Goal: Use online tool/utility: Use online tool/utility

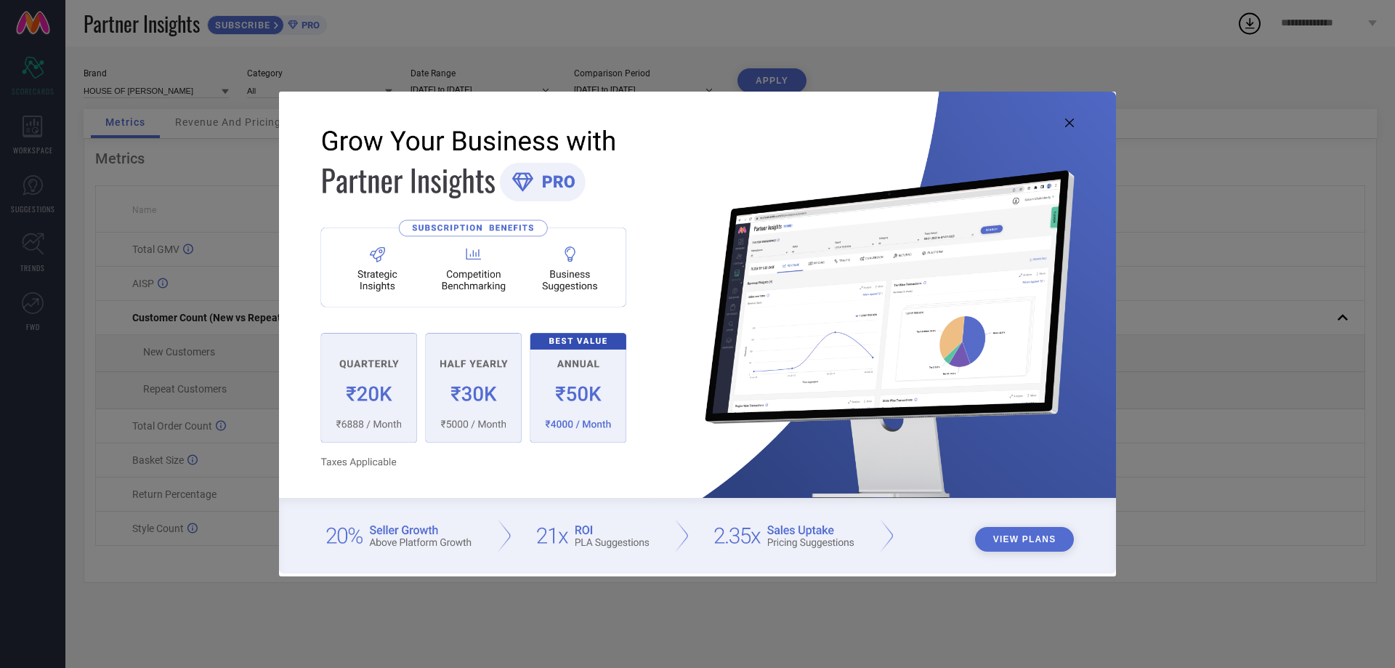
click at [1068, 122] on icon at bounding box center [1069, 122] width 9 height 9
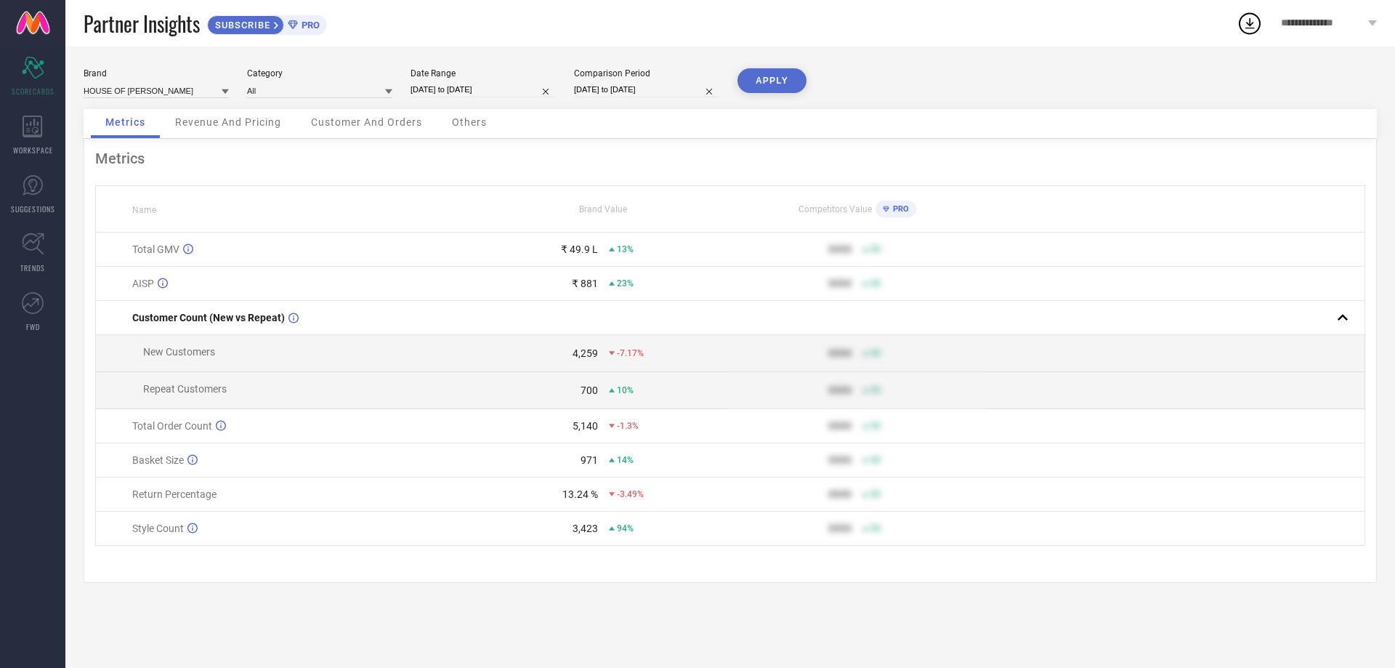
click at [456, 85] on input "[DATE] to [DATE]" at bounding box center [482, 89] width 145 height 15
select select "7"
select select "2025"
select select "8"
select select "2025"
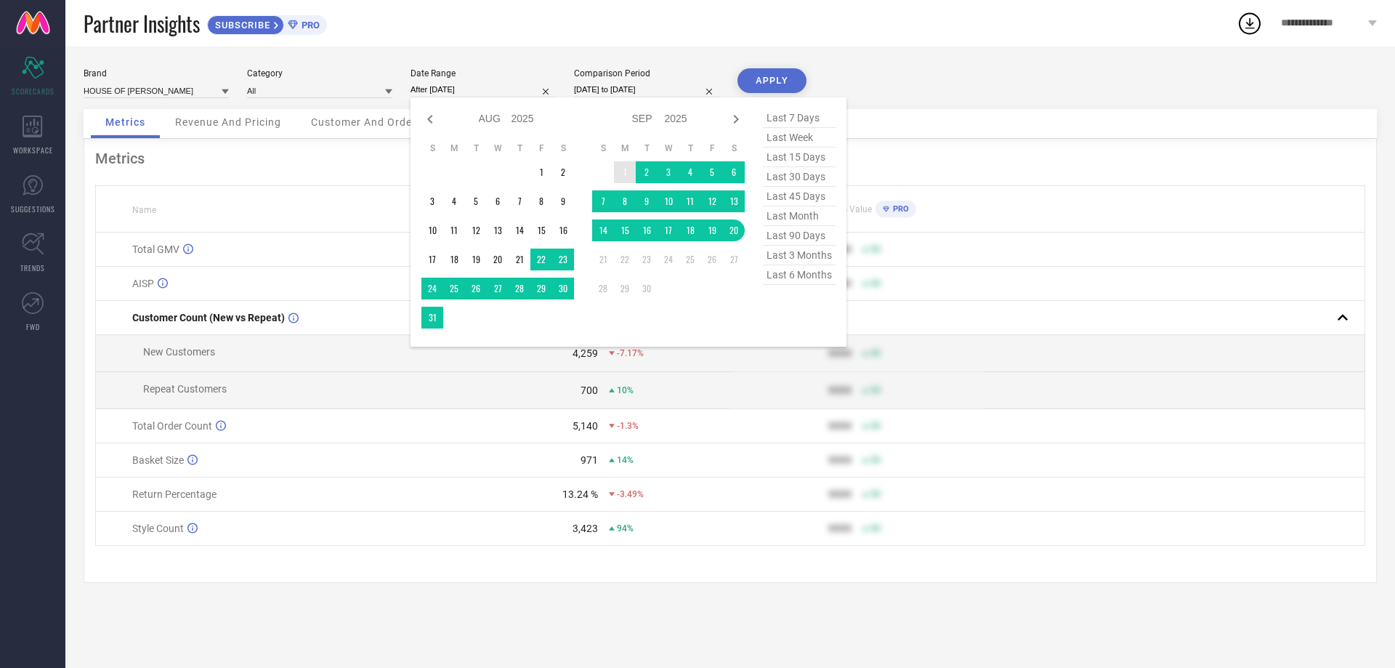
click at [621, 171] on td "1" at bounding box center [625, 172] width 22 height 22
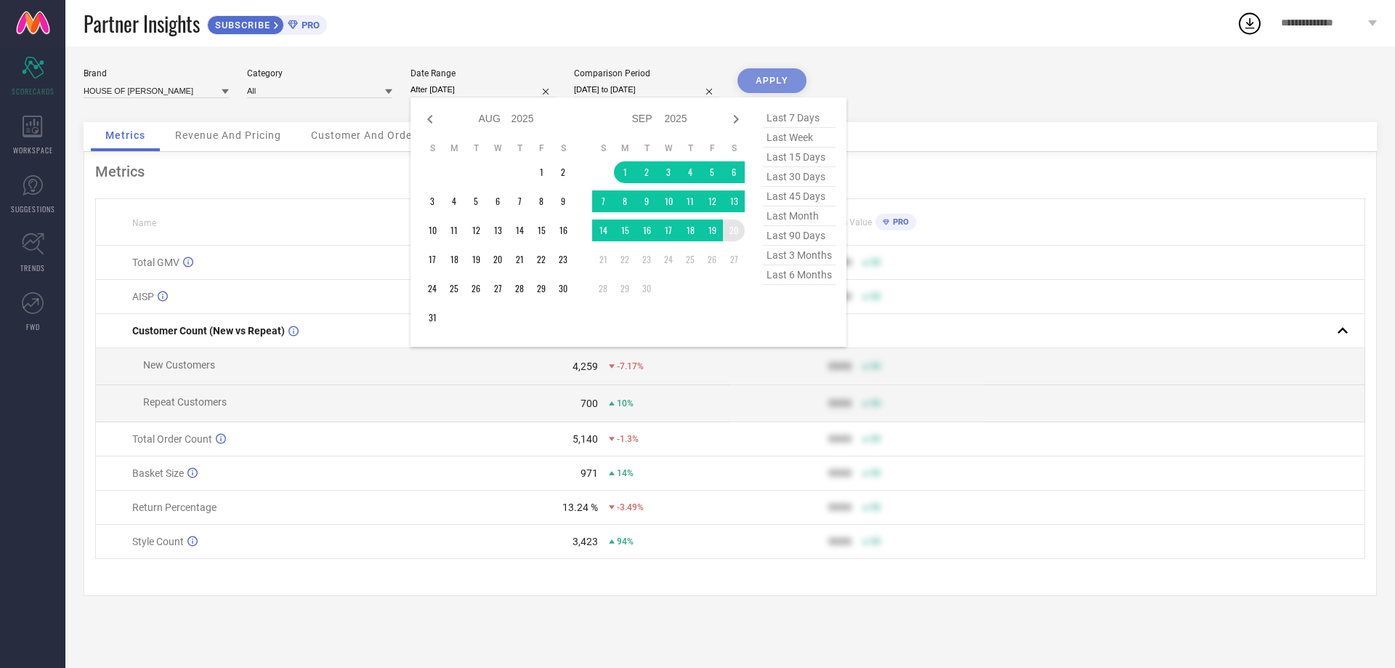
type input "[DATE] to [DATE]"
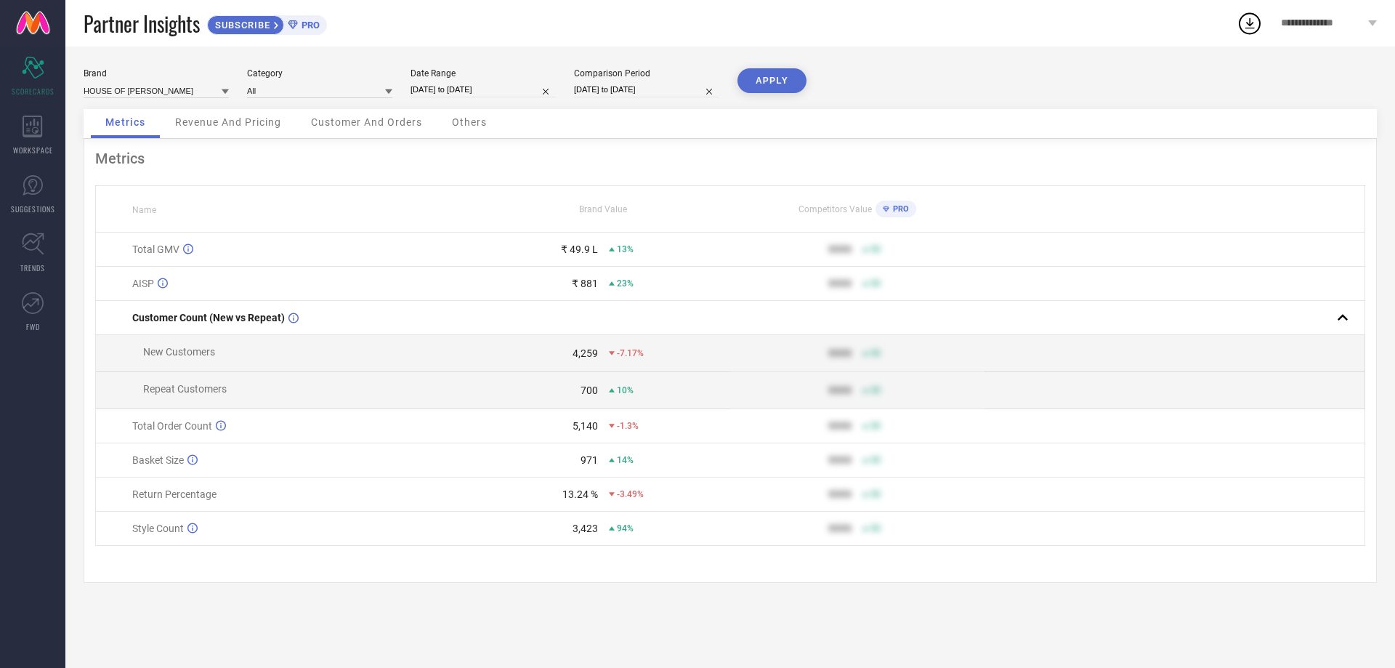
select select "7"
select select "2024"
select select "8"
select select "2024"
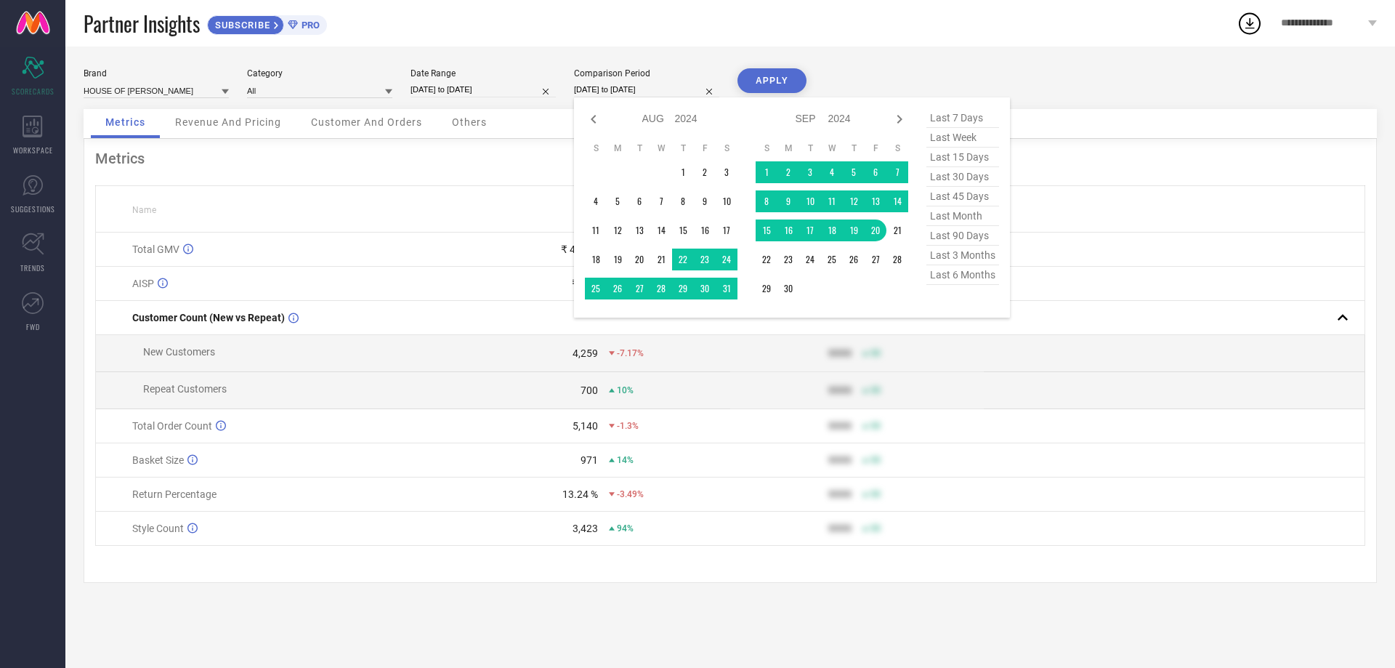
click at [605, 92] on input "[DATE] to [DATE]" at bounding box center [646, 89] width 145 height 15
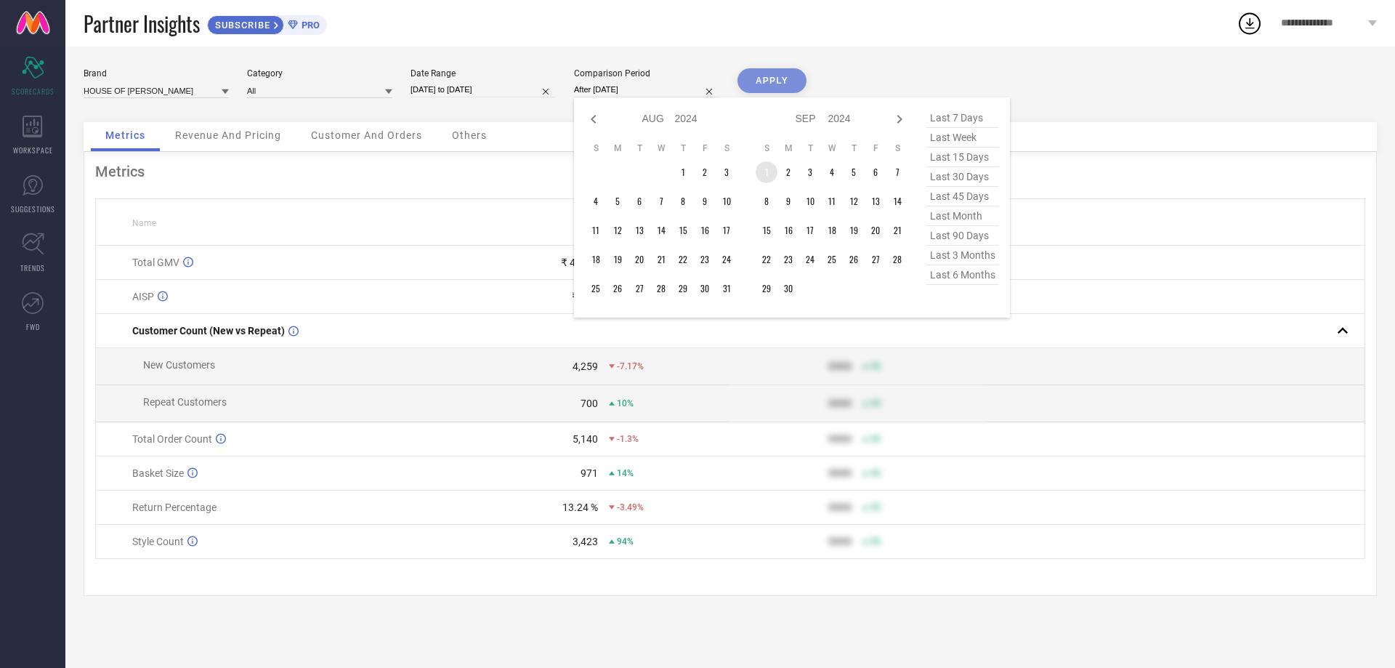
click at [766, 167] on td "1" at bounding box center [767, 172] width 22 height 22
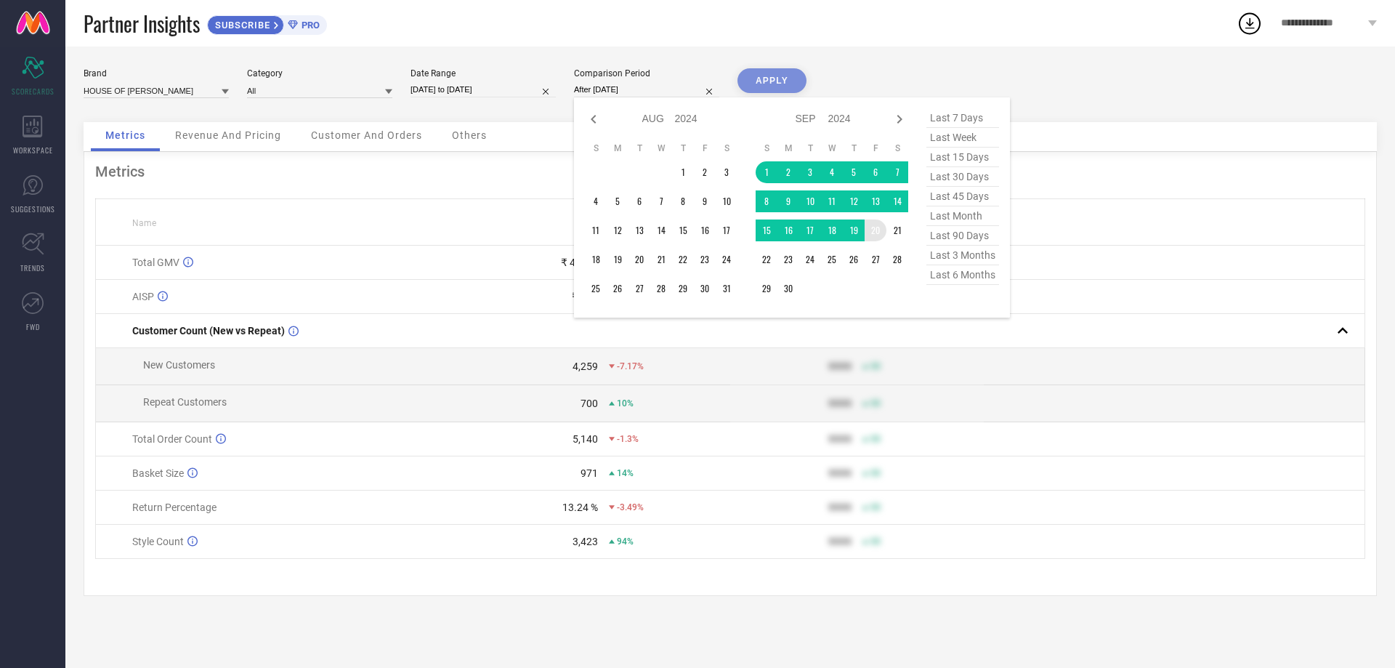
type input "[DATE] to [DATE]"
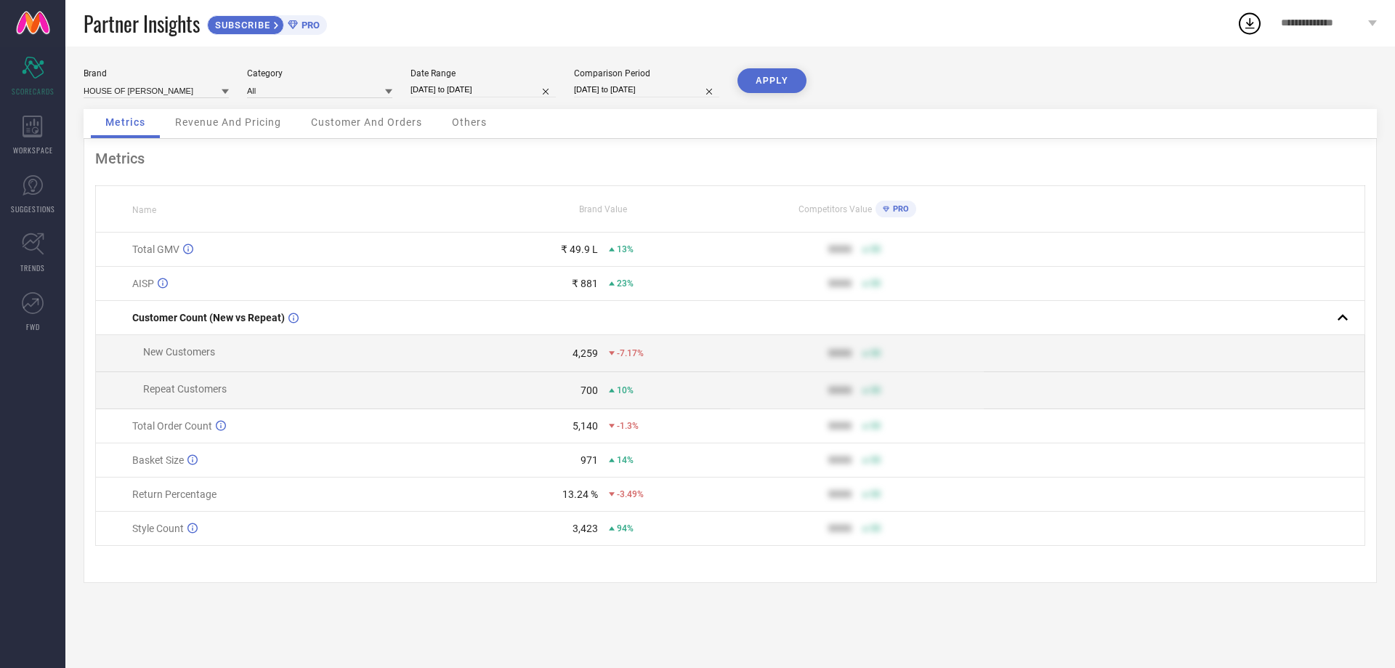
click at [752, 74] on button "APPLY" at bounding box center [771, 80] width 69 height 25
click at [496, 88] on input "[DATE] to [DATE]" at bounding box center [482, 89] width 145 height 15
select select "8"
select select "2025"
select select "9"
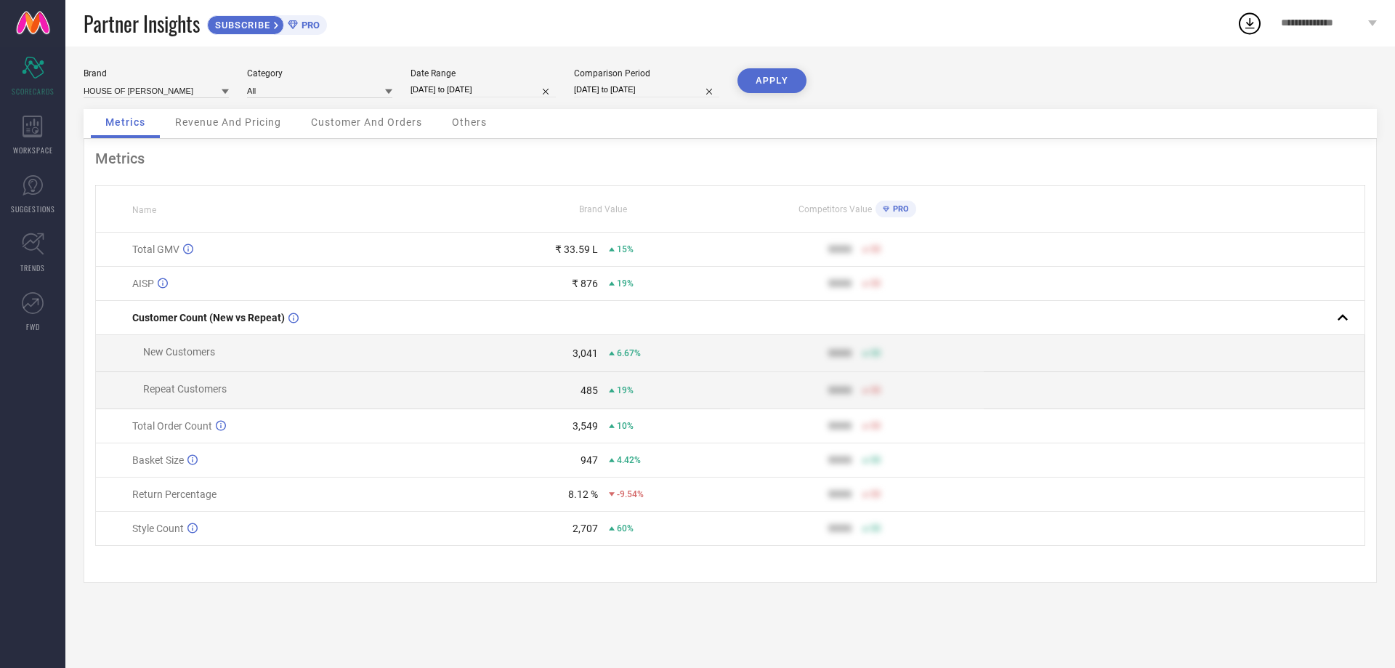
select select "2025"
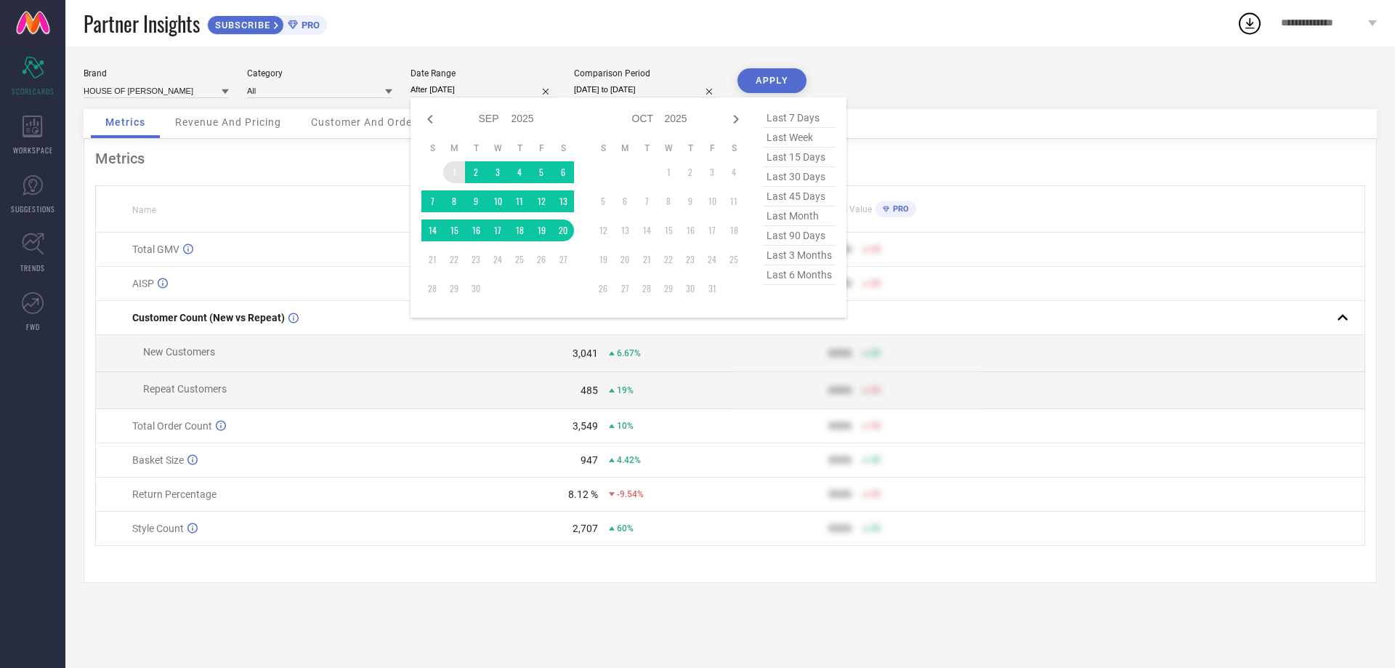
click at [456, 174] on td "1" at bounding box center [454, 172] width 22 height 22
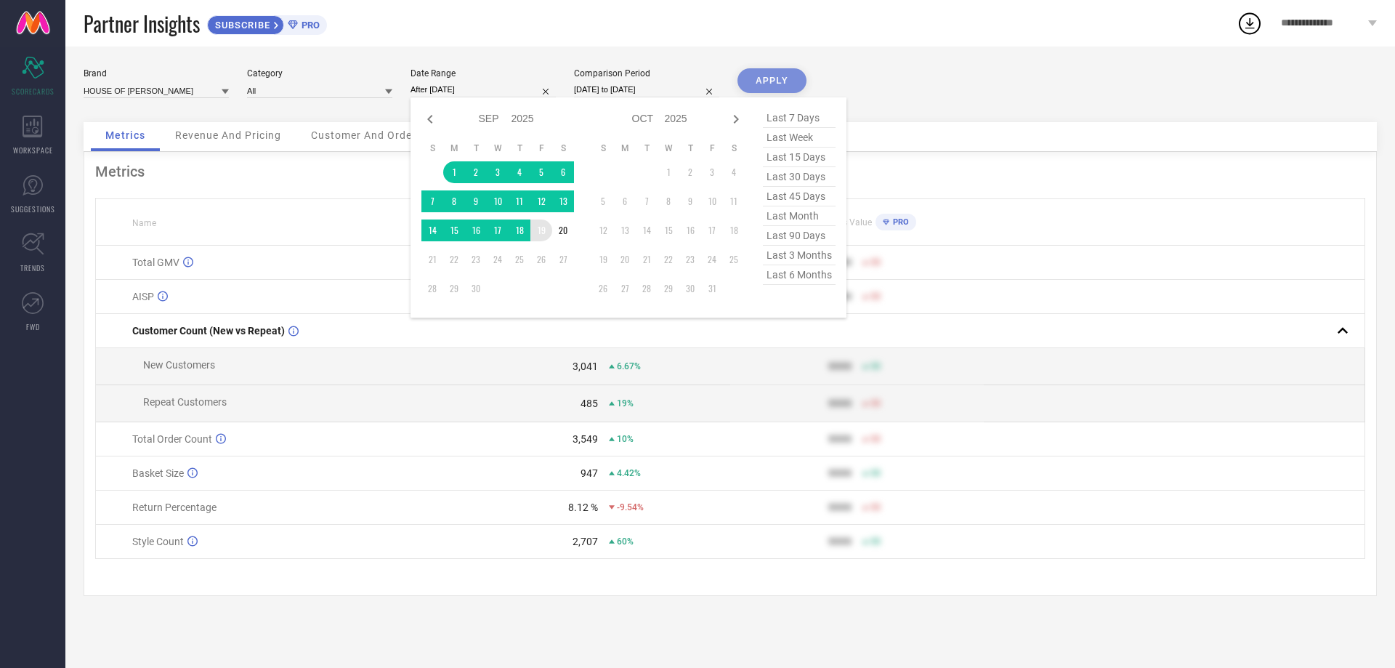
type input "[DATE] to [DATE]"
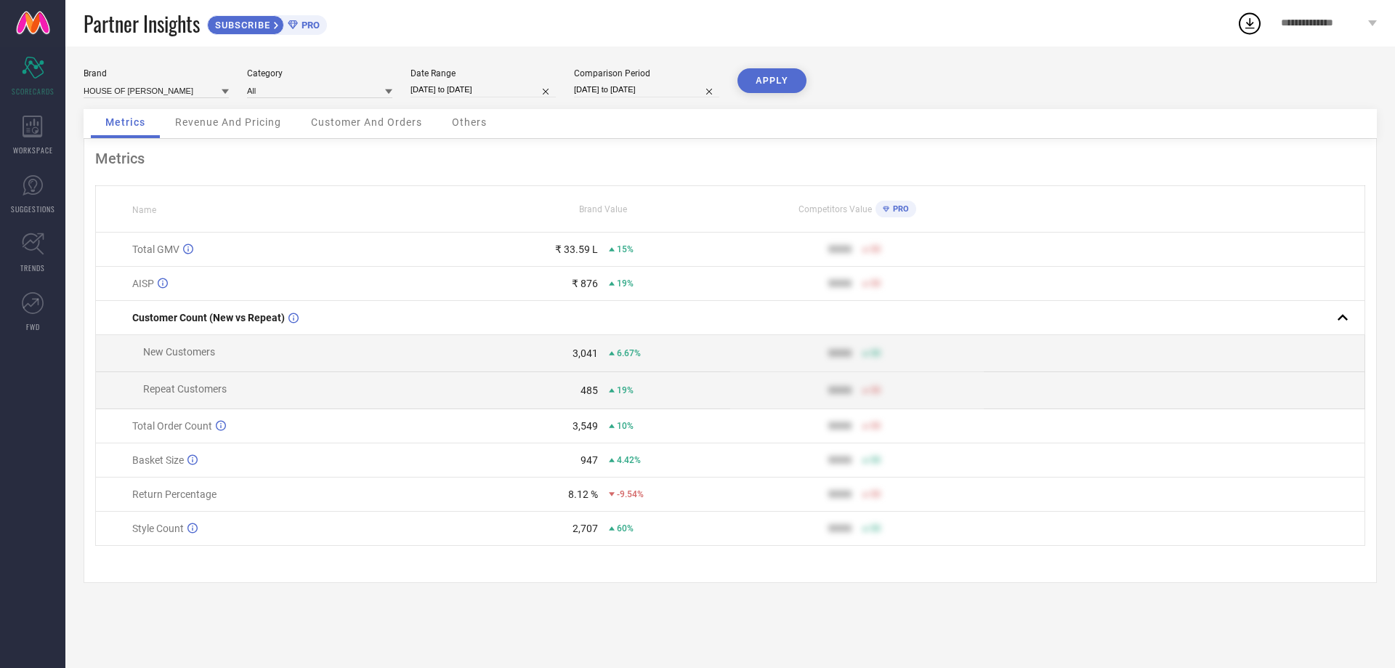
select select "8"
select select "2024"
select select "9"
select select "2024"
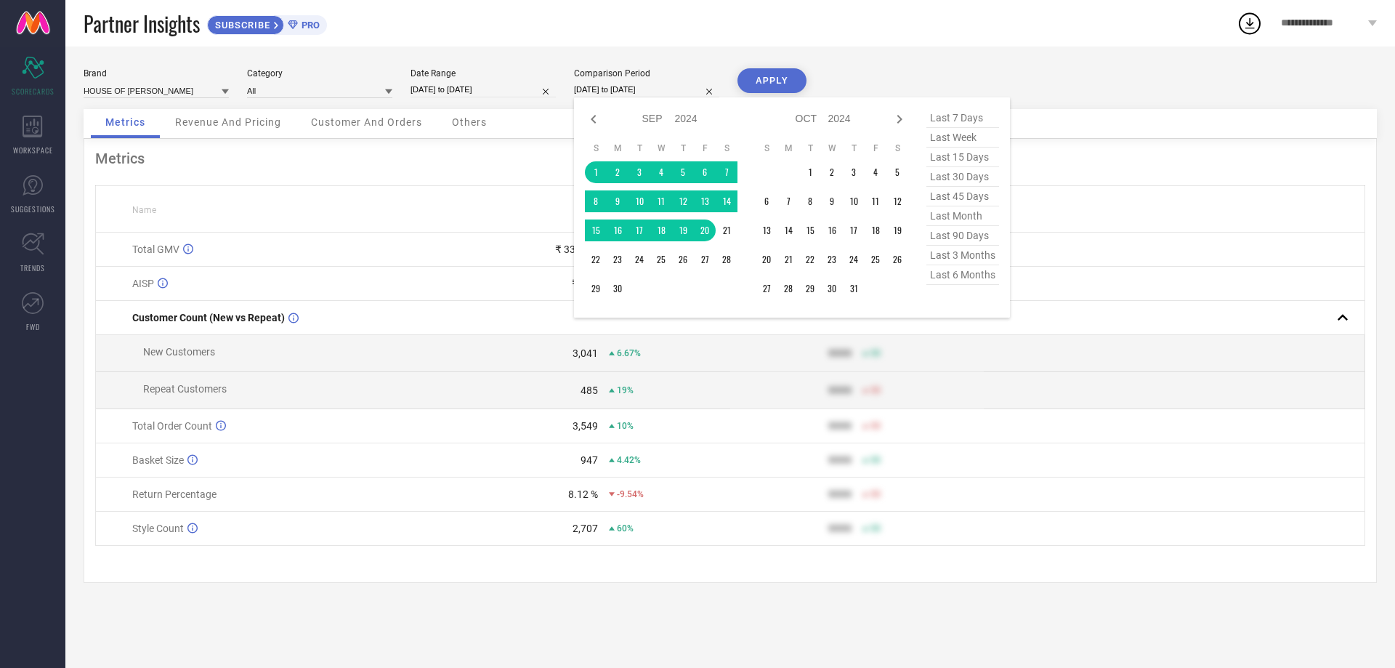
click at [596, 88] on input "[DATE] to [DATE]" at bounding box center [646, 89] width 145 height 15
click at [596, 171] on td "1" at bounding box center [596, 172] width 22 height 22
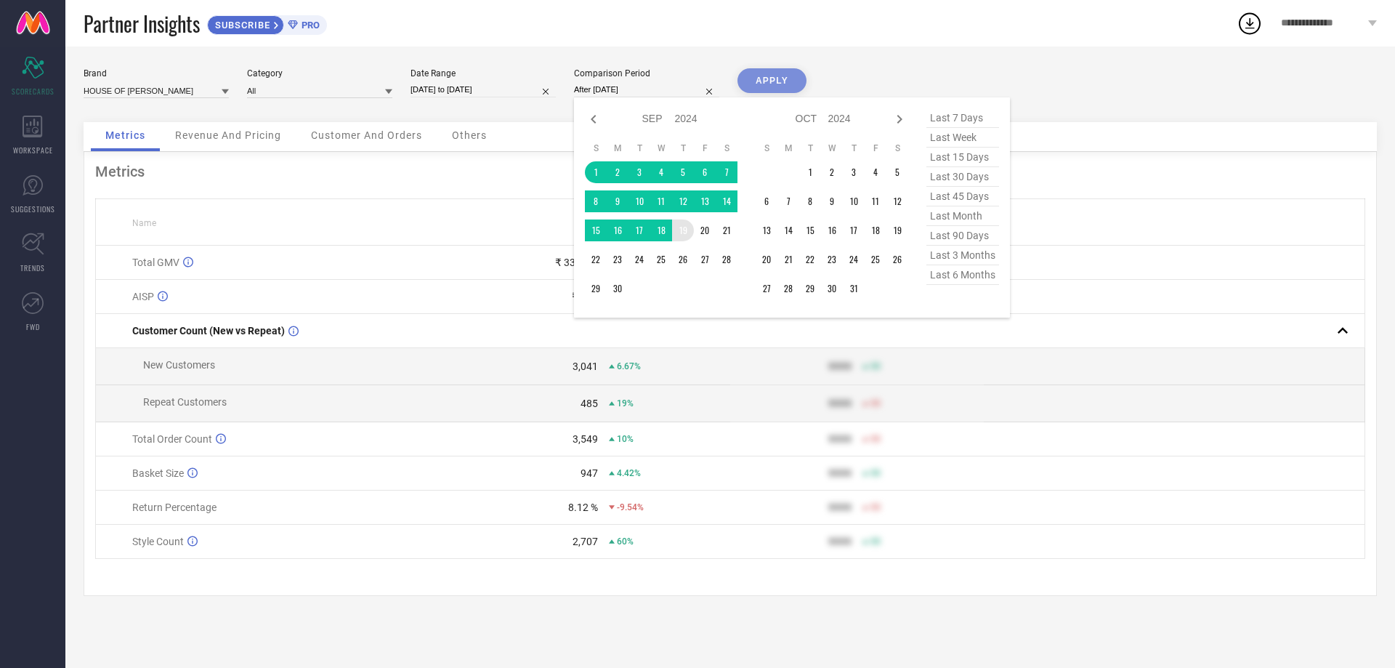
type input "[DATE] to [DATE]"
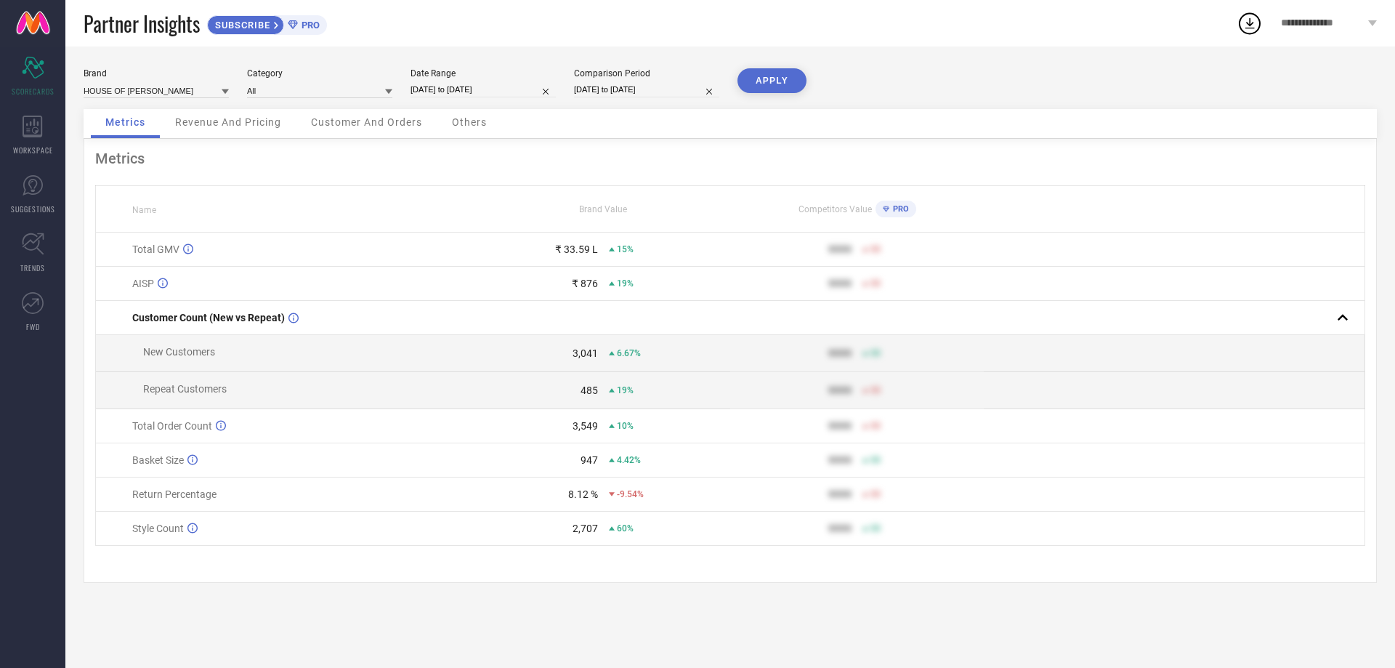
click at [779, 78] on button "APPLY" at bounding box center [771, 80] width 69 height 25
click at [479, 86] on input "[DATE] to [DATE]" at bounding box center [482, 89] width 145 height 15
select select "8"
select select "2025"
select select "9"
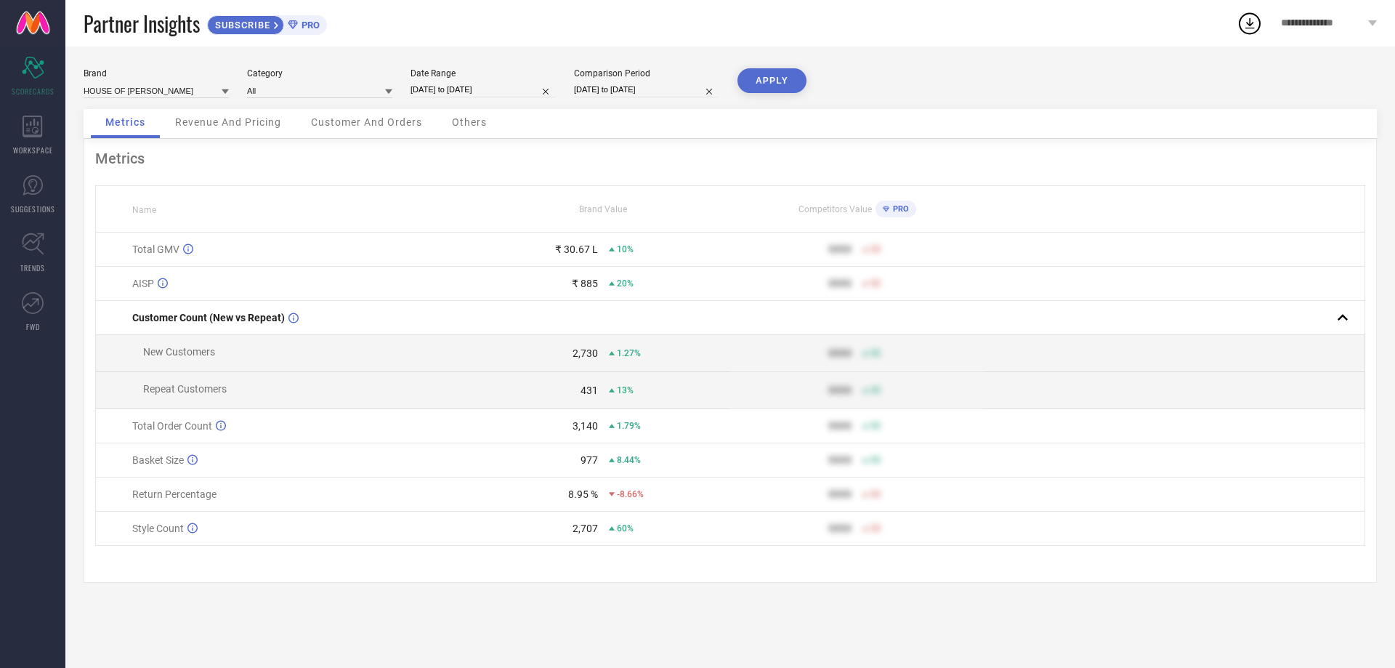
select select "2025"
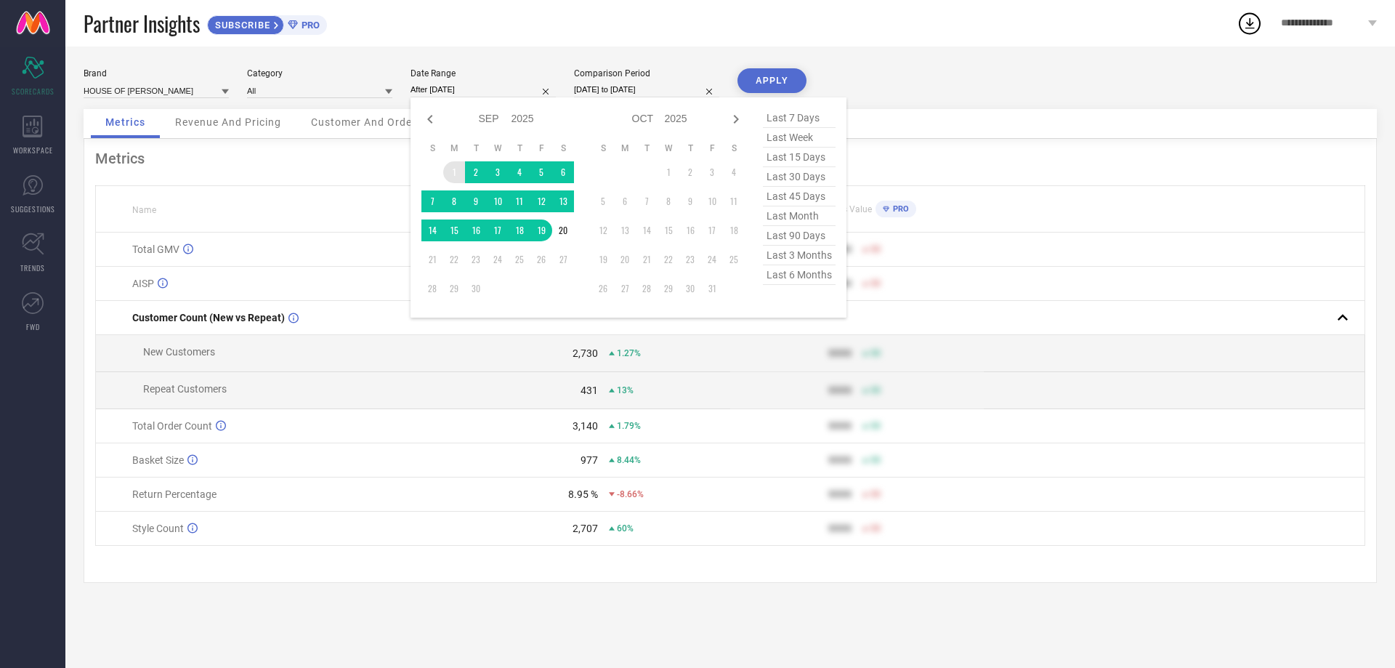
click at [455, 171] on td "1" at bounding box center [454, 172] width 22 height 22
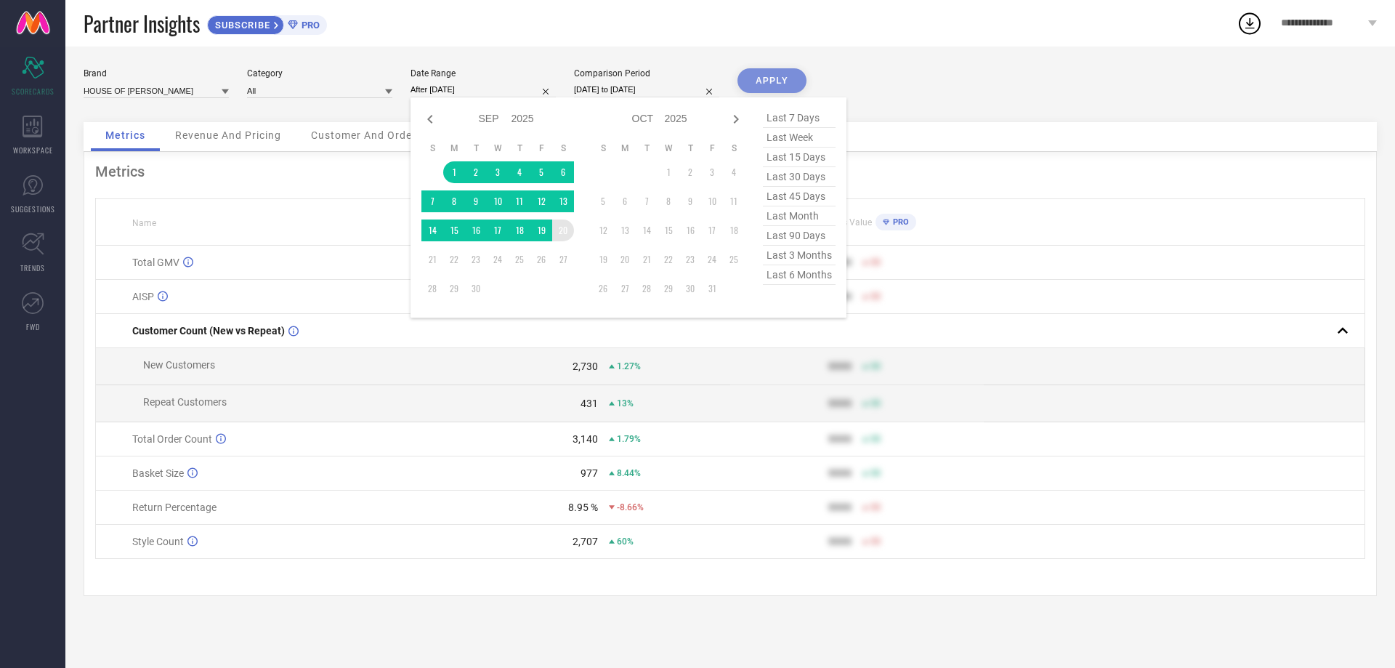
type input "[DATE] to [DATE]"
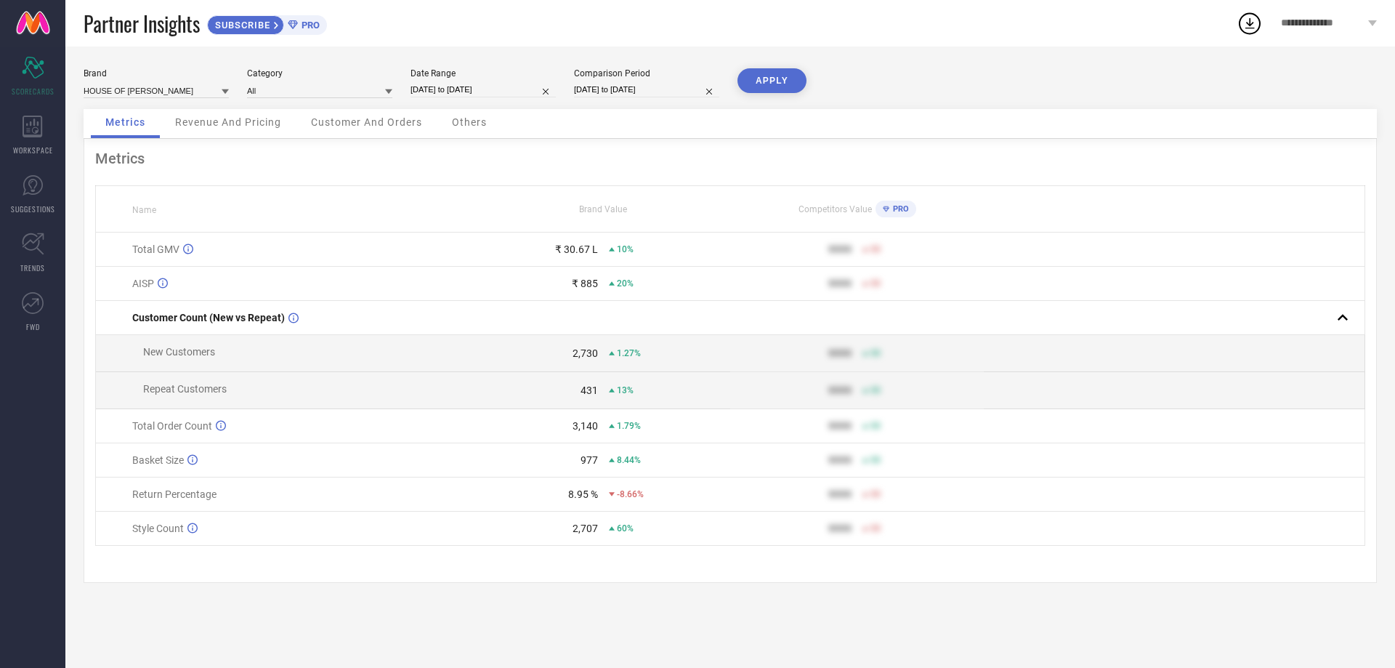
select select "8"
select select "2024"
select select "9"
select select "2024"
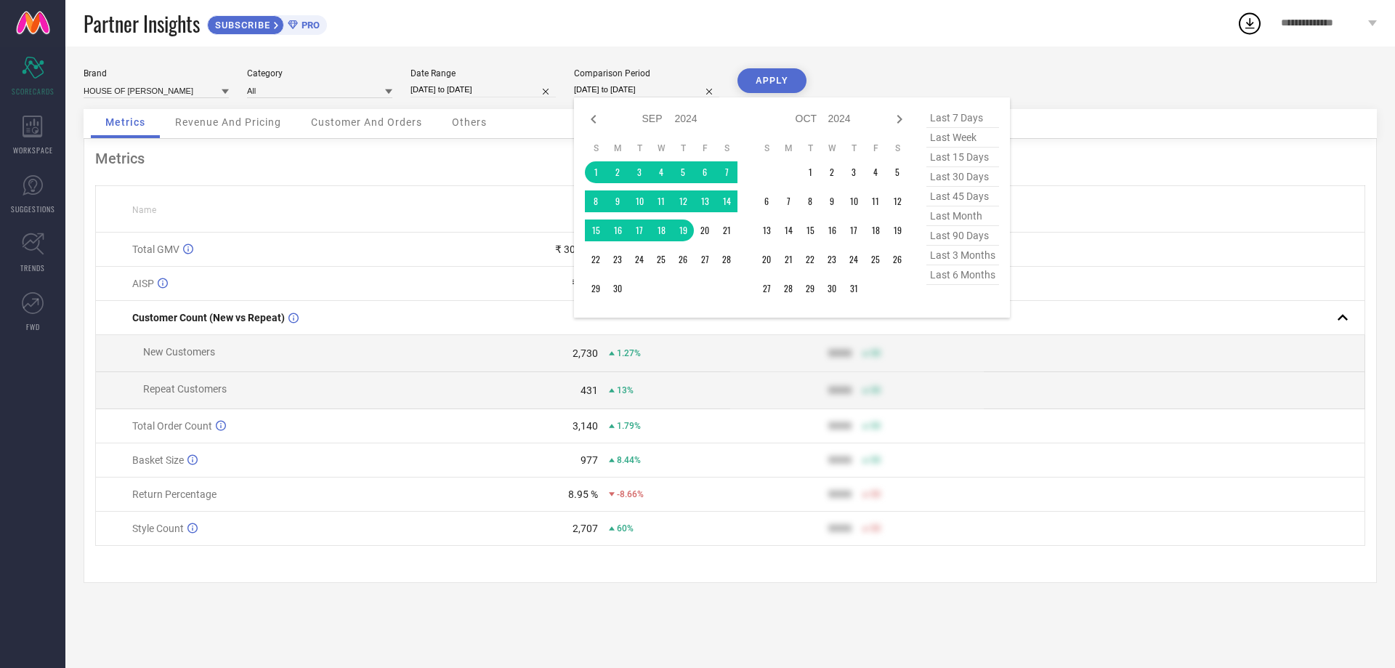
click at [604, 88] on input "[DATE] to [DATE]" at bounding box center [646, 89] width 145 height 15
click at [596, 169] on td "1" at bounding box center [596, 172] width 22 height 22
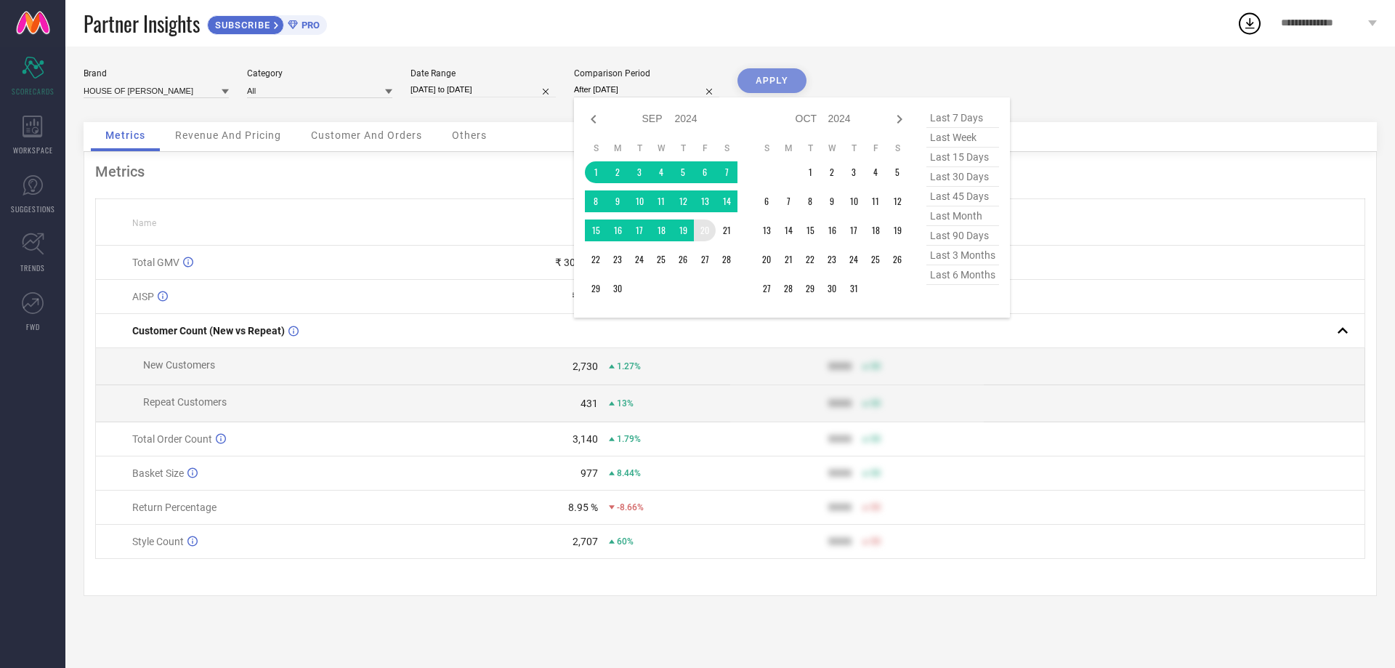
type input "[DATE] to [DATE]"
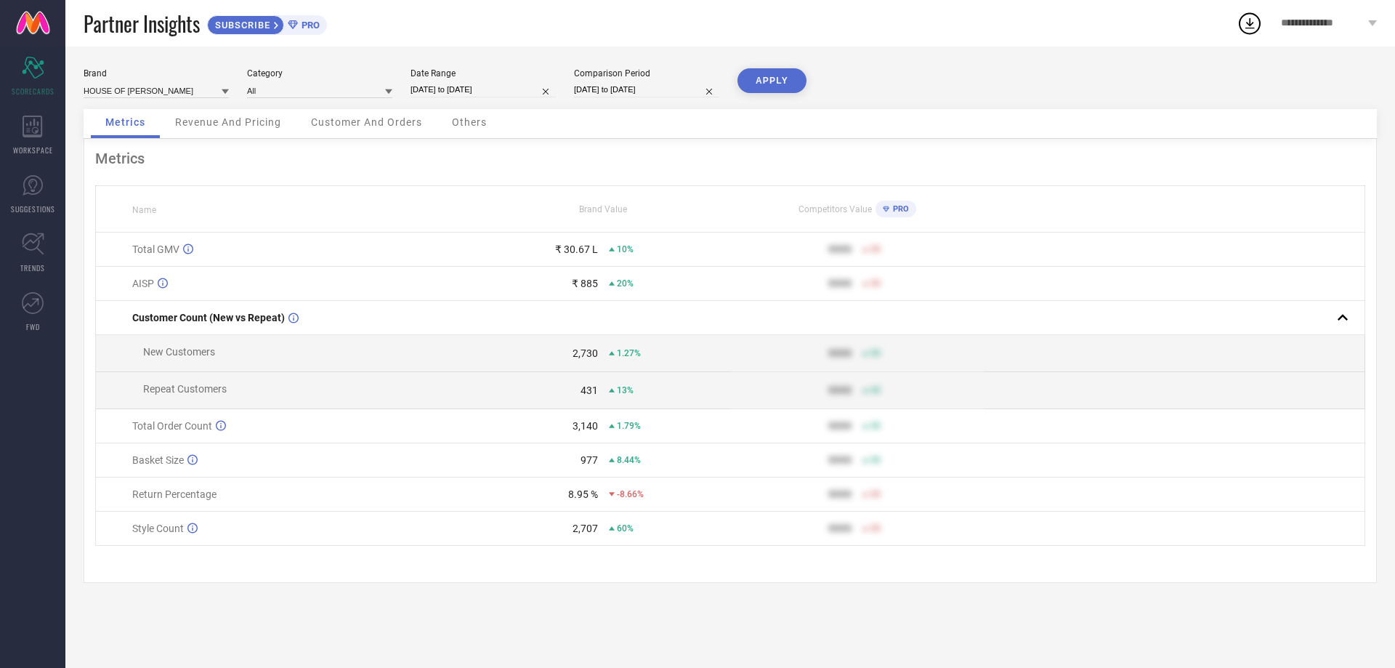
click at [755, 85] on button "APPLY" at bounding box center [771, 80] width 69 height 25
